Goal: Task Accomplishment & Management: Manage account settings

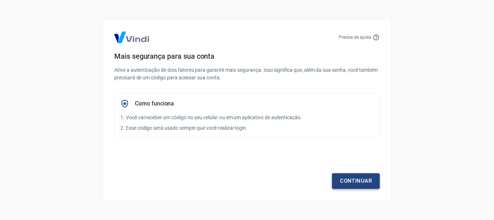
click at [360, 184] on link "Continuar" at bounding box center [356, 180] width 48 height 15
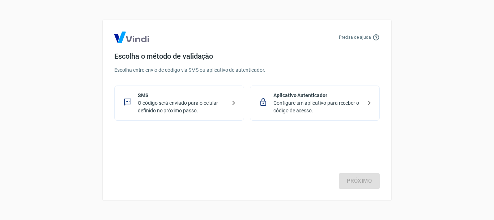
click at [156, 102] on p "O código será enviado para o celular definido no próximo passo." at bounding box center [182, 106] width 89 height 15
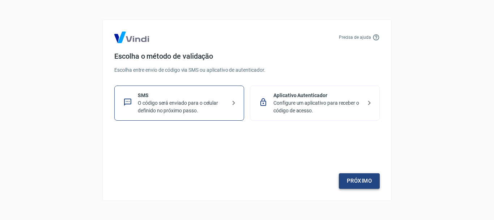
click at [360, 179] on link "Próximo" at bounding box center [359, 180] width 41 height 15
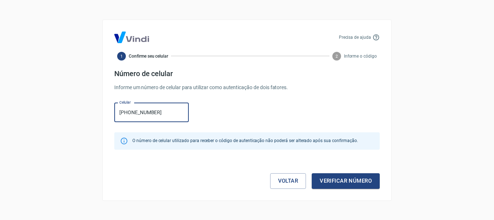
click at [135, 113] on input "(55) 9962-4742" at bounding box center [151, 112] width 75 height 19
type input "[PHONE_NUMBER]"
click at [333, 182] on button "Verificar número" at bounding box center [346, 180] width 68 height 15
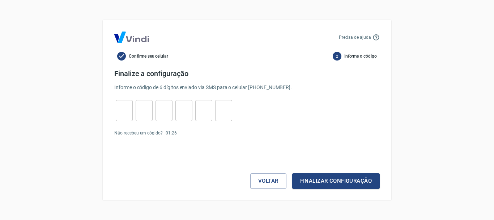
click at [122, 115] on input "tel" at bounding box center [124, 110] width 17 height 16
click at [201, 133] on link "Enviar novamente" at bounding box center [197, 132] width 35 height 5
click at [260, 183] on button "Voltar" at bounding box center [268, 180] width 36 height 15
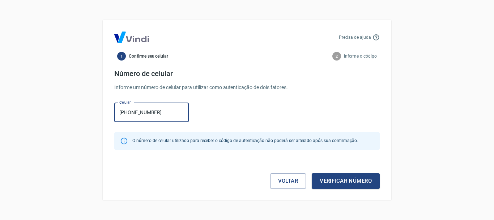
type input "[PHONE_NUMBER]"
click at [449, 18] on div "Precisa de ajuda 1 Confirme seu celular 2 Informe o código Número de celular In…" at bounding box center [247, 110] width 494 height 220
click at [331, 173] on div "Voltar Verificar número" at bounding box center [246, 173] width 265 height 30
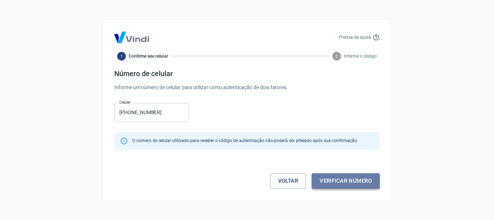
click at [333, 178] on button "Verificar número" at bounding box center [346, 180] width 68 height 15
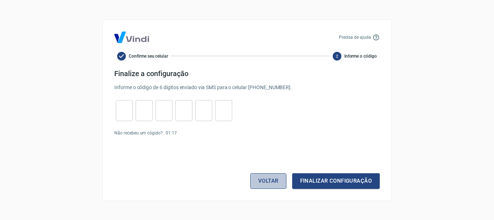
click at [256, 181] on button "Voltar" at bounding box center [268, 180] width 36 height 15
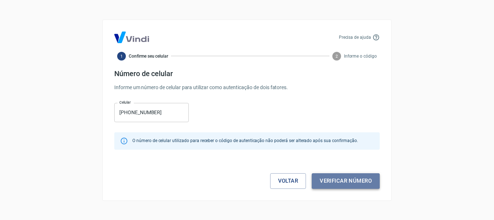
click at [340, 181] on button "Verificar número" at bounding box center [346, 180] width 68 height 15
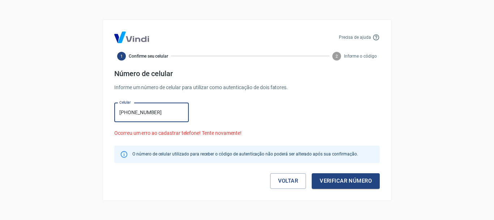
click at [132, 112] on input "(55) 9962-4742" at bounding box center [151, 112] width 75 height 19
type input "[PHONE_NUMBER]"
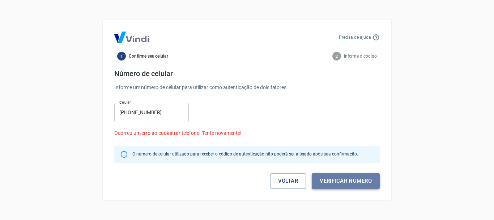
click at [344, 178] on button "Verificar número" at bounding box center [346, 180] width 68 height 15
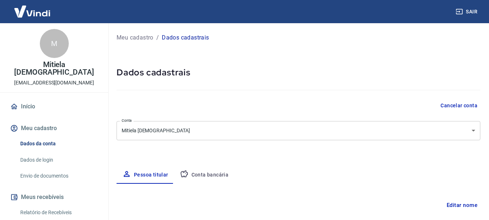
select select "RS"
type input "[PHONE_NUMBER]"
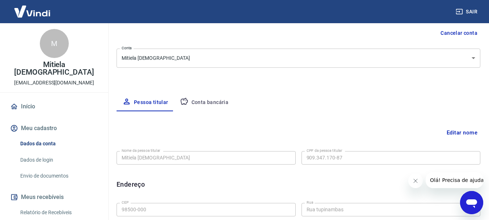
click at [203, 58] on body "Sair M [PERSON_NAME] [DEMOGRAPHIC_DATA] [EMAIL_ADDRESS][DOMAIN_NAME] Início Meu…" at bounding box center [244, 38] width 489 height 220
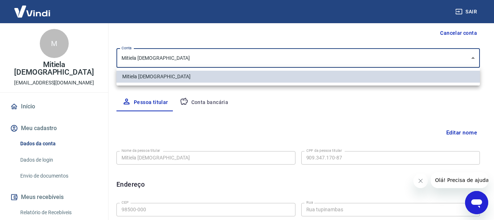
click at [174, 58] on div at bounding box center [247, 110] width 494 height 220
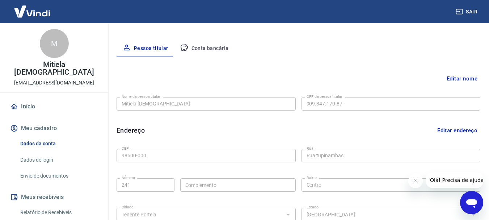
scroll to position [109, 0]
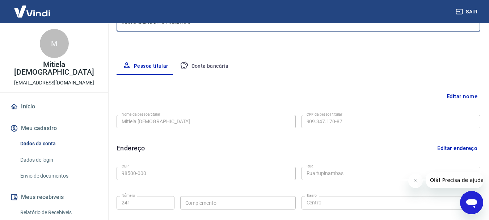
click at [200, 66] on button "Conta bancária" at bounding box center [204, 66] width 60 height 17
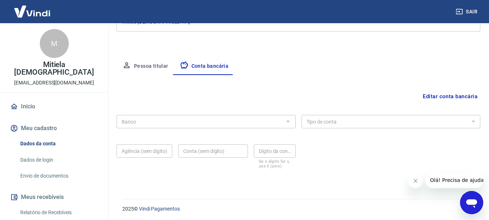
scroll to position [110, 0]
click at [285, 119] on div at bounding box center [287, 120] width 9 height 10
click at [458, 94] on button "Editar conta bancária" at bounding box center [450, 95] width 60 height 14
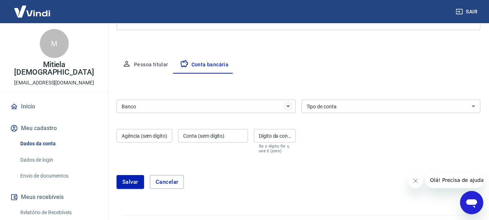
click at [286, 106] on icon "Abrir" at bounding box center [288, 106] width 9 height 9
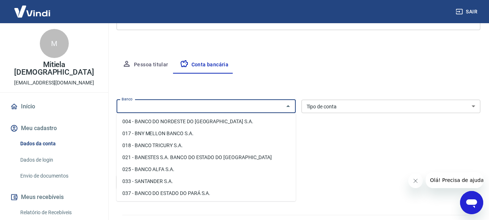
scroll to position [72, 0]
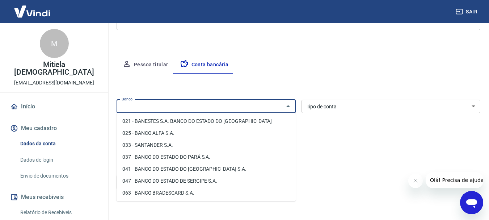
click at [167, 146] on li "033 - SANTANDER S.A." at bounding box center [205, 145] width 179 height 12
type input "033 - SANTANDER S.A."
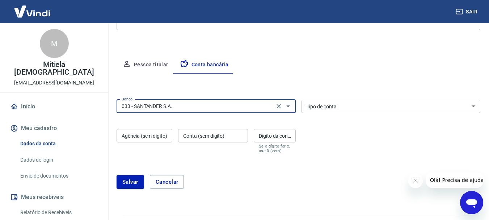
click at [472, 104] on select "Conta Corrente Conta Poupança" at bounding box center [390, 105] width 179 height 13
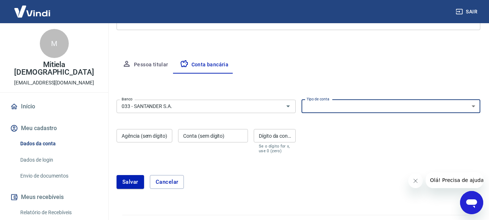
select select "1"
click at [301, 99] on select "Conta Corrente Conta Poupança" at bounding box center [390, 105] width 179 height 13
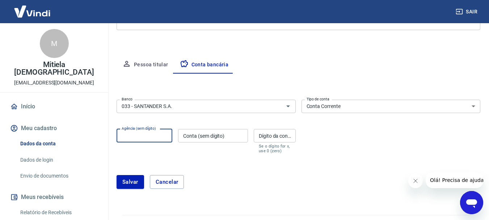
click at [127, 136] on input "Agência (sem dígito)" at bounding box center [144, 135] width 56 height 13
type input "2990"
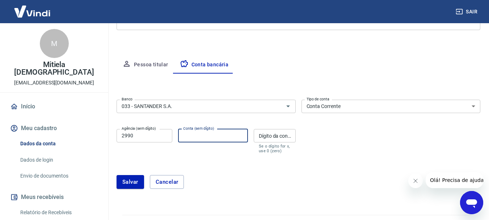
click at [200, 135] on div "Conta (sem dígito) Conta (sem dígito)" at bounding box center [213, 141] width 70 height 24
type input "14089473"
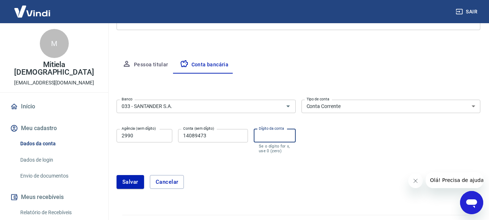
click at [271, 133] on div "Dígito da conta Dígito da conta Se o dígito for x, use 0 (zero)" at bounding box center [275, 141] width 42 height 24
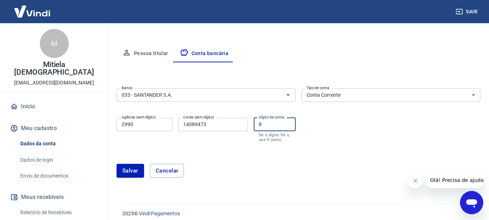
scroll to position [127, 0]
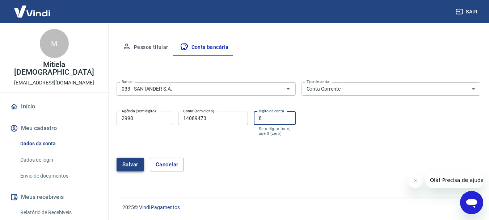
type input "8"
click at [130, 162] on button "Salvar" at bounding box center [129, 164] width 27 height 14
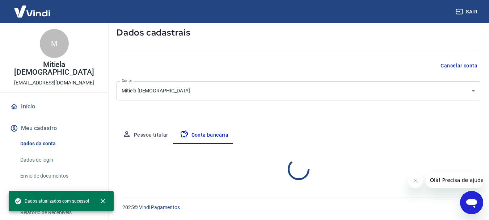
scroll to position [40, 0]
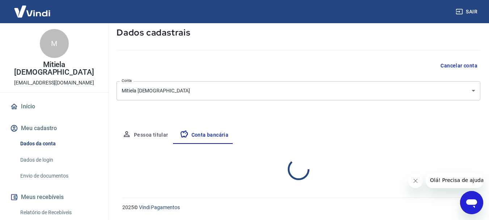
select select "1"
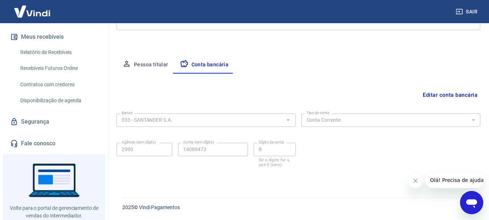
scroll to position [171, 0]
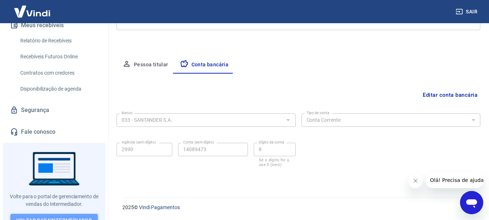
click at [65, 213] on link "Voltar para Intermediador" at bounding box center [54, 219] width 88 height 13
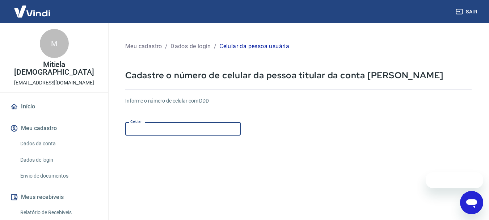
click at [164, 129] on input "Celular" at bounding box center [182, 128] width 115 height 13
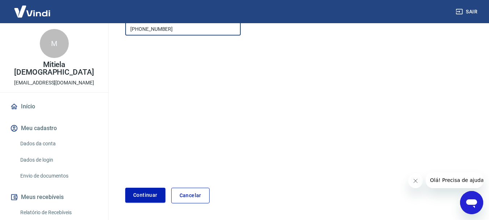
scroll to position [109, 0]
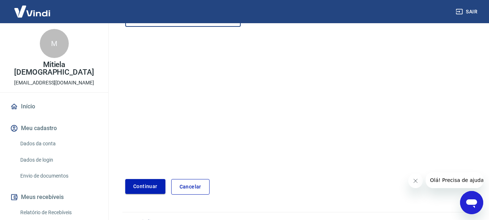
type input "[PHONE_NUMBER]"
click at [144, 185] on button "Continuar" at bounding box center [145, 186] width 40 height 15
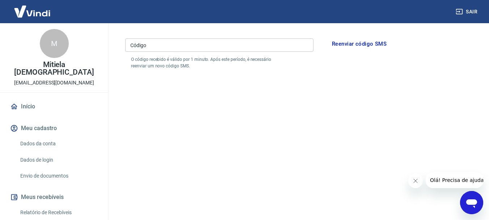
scroll to position [36, 0]
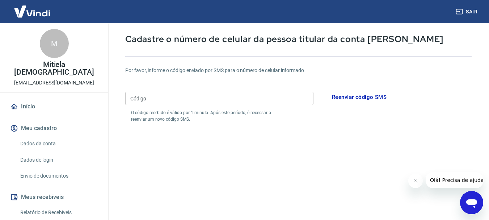
click at [339, 95] on button "Reenviar código SMS" at bounding box center [359, 96] width 63 height 15
